Goal: Transaction & Acquisition: Subscribe to service/newsletter

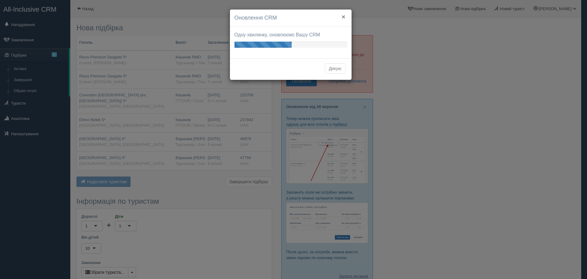
click at [343, 16] on button "×" at bounding box center [343, 16] width 4 height 6
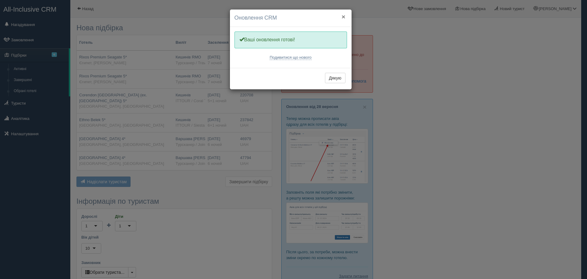
click at [344, 15] on button "×" at bounding box center [343, 16] width 4 height 6
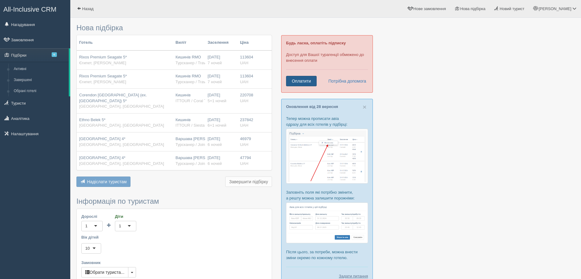
click at [304, 78] on link "Оплатити" at bounding box center [301, 81] width 31 height 10
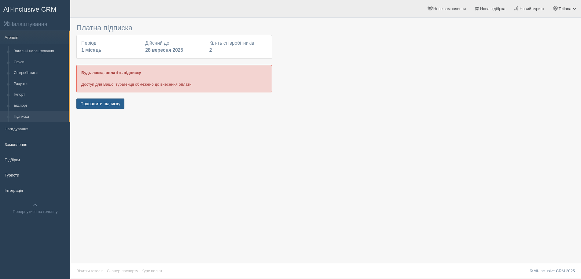
click at [119, 104] on button "Подовжити підписку" at bounding box center [100, 103] width 48 height 10
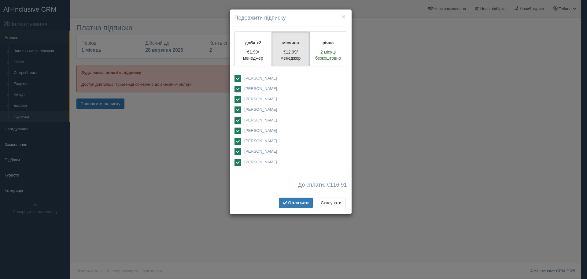
drag, startPoint x: 239, startPoint y: 87, endPoint x: 240, endPoint y: 95, distance: 7.7
click at [239, 88] on ins at bounding box center [237, 89] width 7 height 7
checkbox input "false"
drag, startPoint x: 240, startPoint y: 97, endPoint x: 240, endPoint y: 102, distance: 5.2
click at [240, 97] on ins at bounding box center [237, 99] width 7 height 7
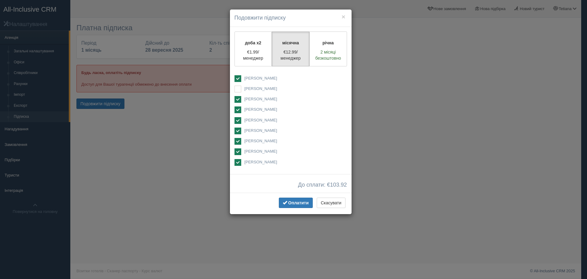
checkbox input "false"
click at [234, 109] on ins at bounding box center [237, 109] width 7 height 7
checkbox input "false"
drag, startPoint x: 237, startPoint y: 118, endPoint x: 238, endPoint y: 124, distance: 5.8
click at [237, 119] on ins at bounding box center [237, 120] width 7 height 7
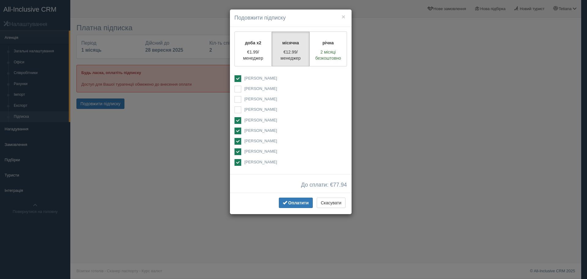
checkbox input "false"
drag, startPoint x: 236, startPoint y: 130, endPoint x: 237, endPoint y: 134, distance: 4.0
click at [236, 130] on ins at bounding box center [237, 130] width 7 height 7
checkbox input "false"
drag, startPoint x: 237, startPoint y: 139, endPoint x: 239, endPoint y: 143, distance: 4.7
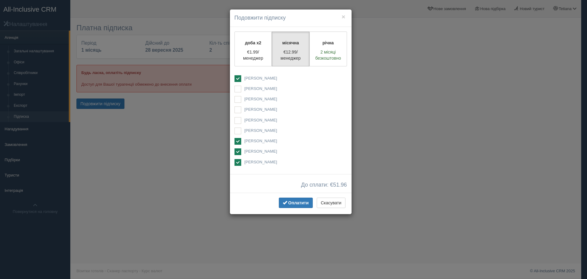
click at [237, 140] on ins at bounding box center [237, 141] width 7 height 7
checkbox input "false"
drag, startPoint x: 237, startPoint y: 150, endPoint x: 238, endPoint y: 162, distance: 12.2
click at [237, 152] on ins at bounding box center [237, 151] width 7 height 7
checkbox input "false"
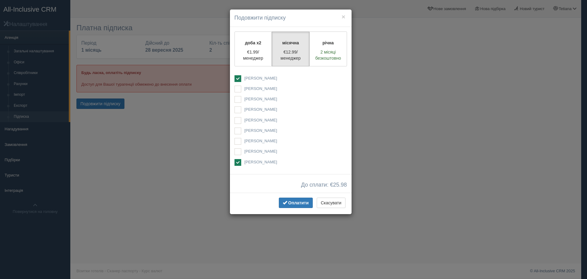
drag, startPoint x: 238, startPoint y: 163, endPoint x: 239, endPoint y: 153, distance: 9.8
click at [238, 163] on ins at bounding box center [237, 162] width 7 height 7
checkbox input "false"
drag, startPoint x: 241, startPoint y: 140, endPoint x: 265, endPoint y: 159, distance: 30.6
click at [241, 140] on label "[PERSON_NAME]" at bounding box center [290, 141] width 112 height 7
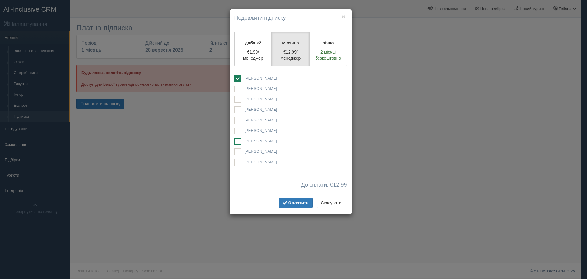
checkbox input "true"
click at [299, 204] on span "Оплатити" at bounding box center [298, 202] width 20 height 5
